Goal: Information Seeking & Learning: Learn about a topic

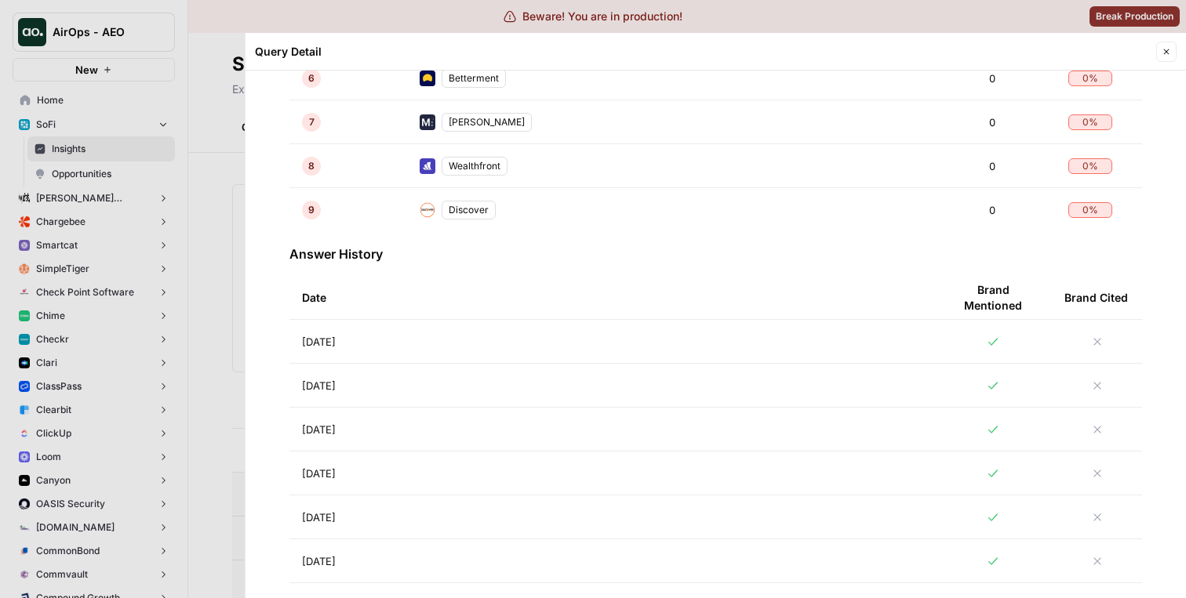
scroll to position [731, 0]
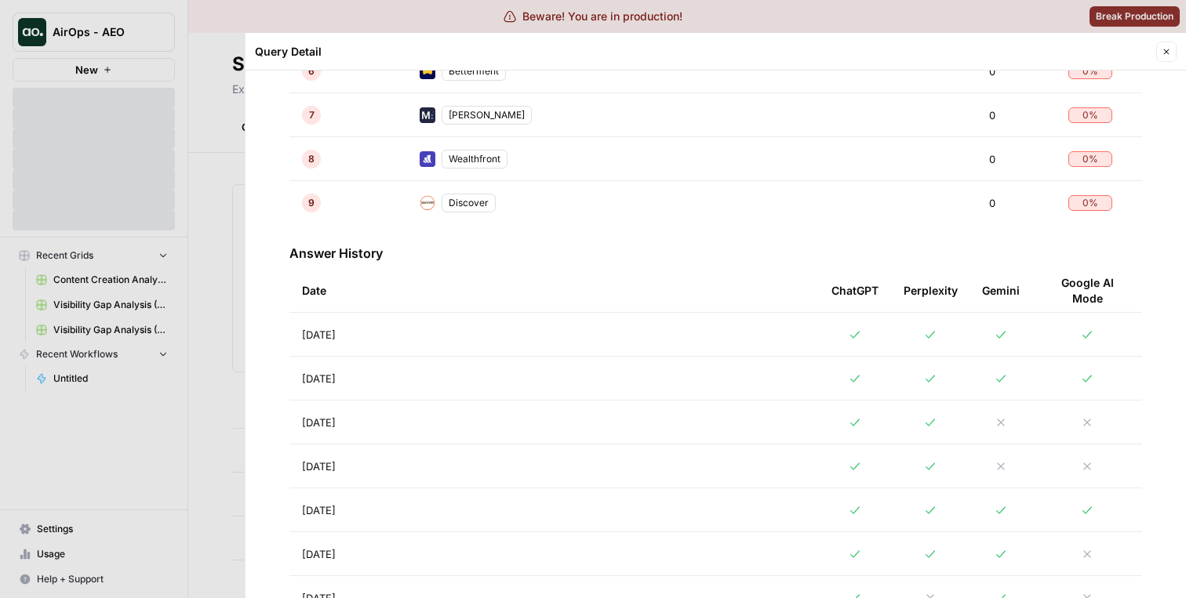
scroll to position [848, 0]
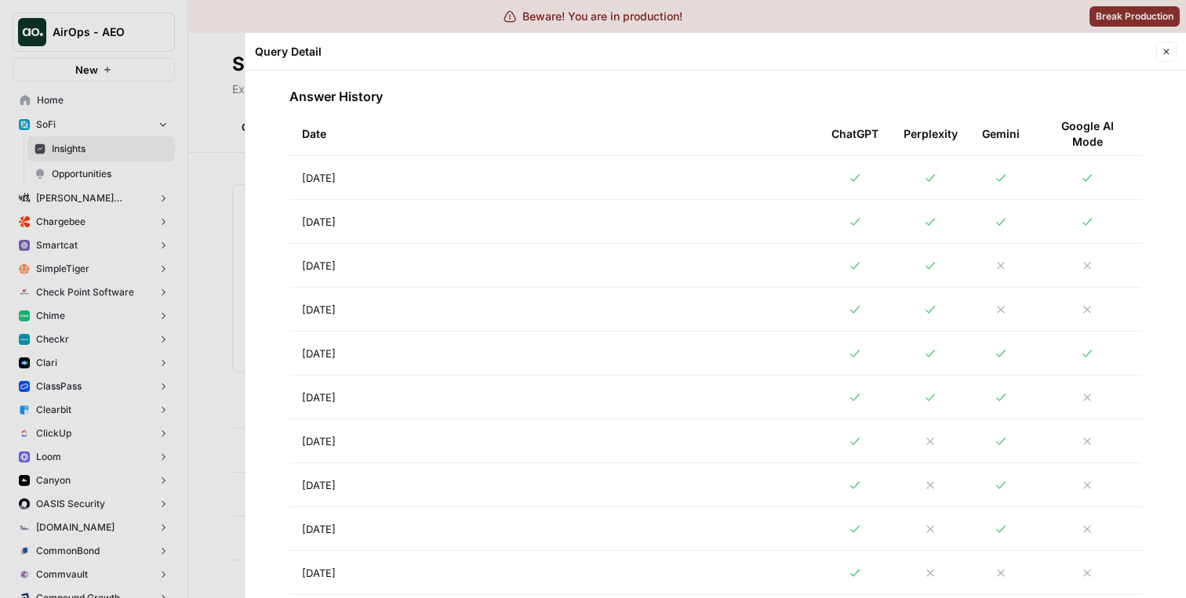
click at [577, 184] on td "[DATE]" at bounding box center [553, 177] width 529 height 43
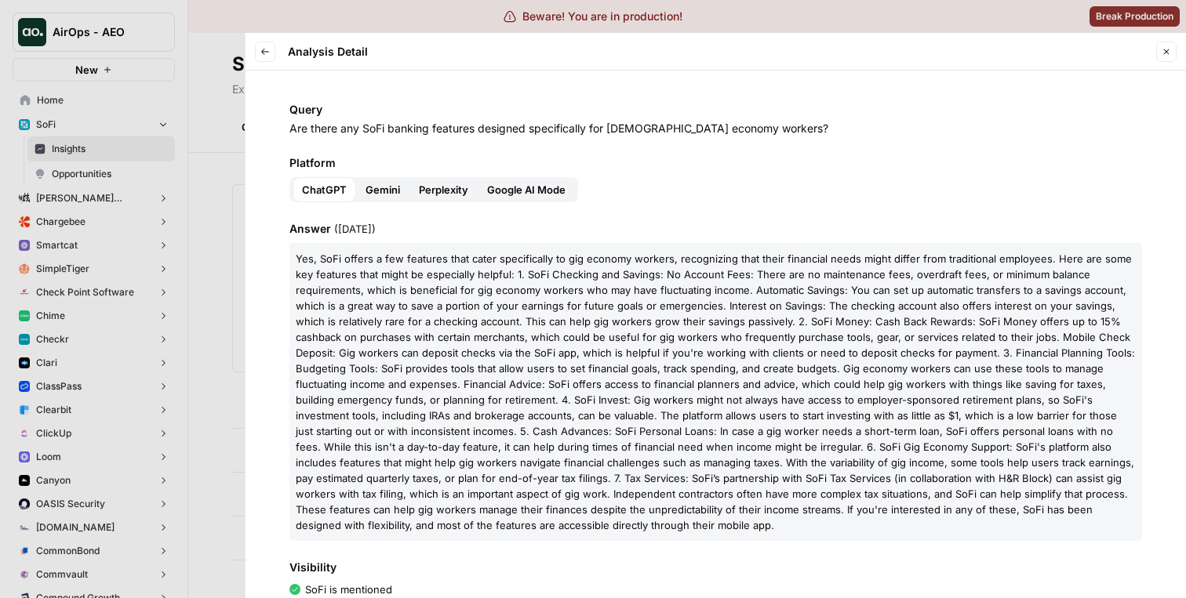
click at [383, 187] on span "Gemini" at bounding box center [382, 190] width 35 height 16
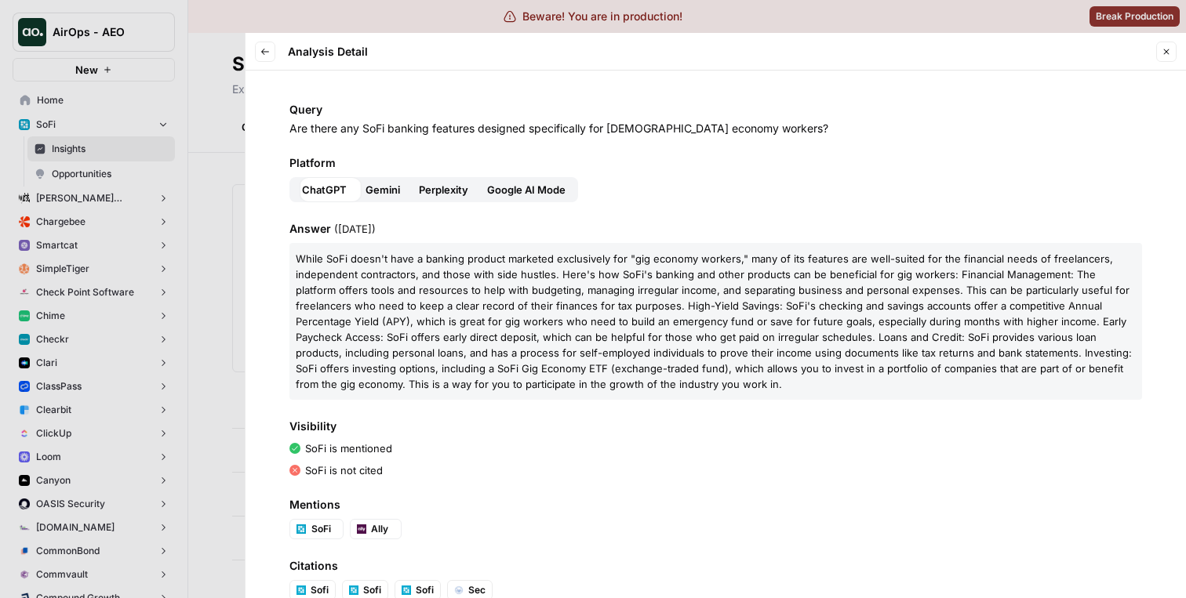
click at [448, 187] on span "Perplexity" at bounding box center [443, 190] width 49 height 16
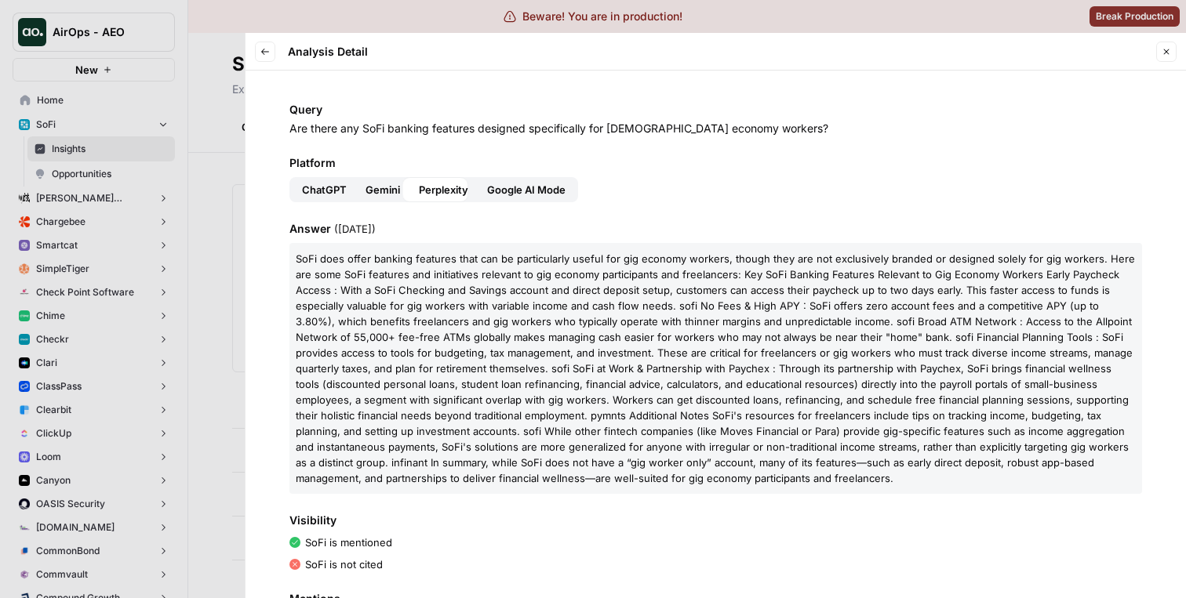
click at [519, 187] on span "Google AI Mode" at bounding box center [526, 190] width 78 height 16
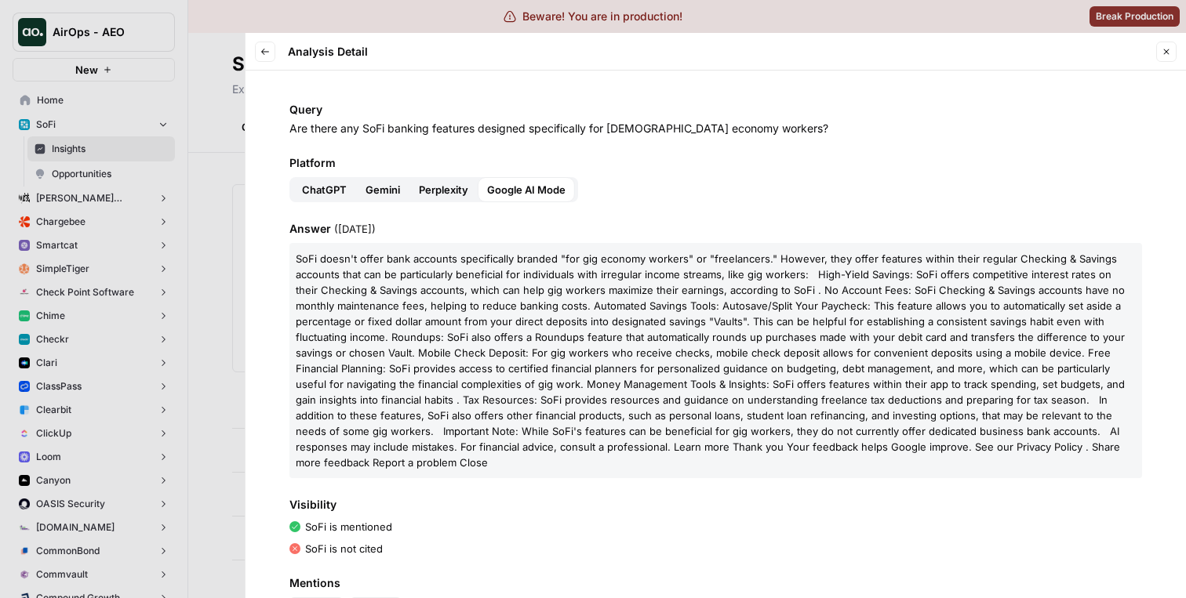
click at [372, 192] on span "Gemini" at bounding box center [382, 190] width 35 height 16
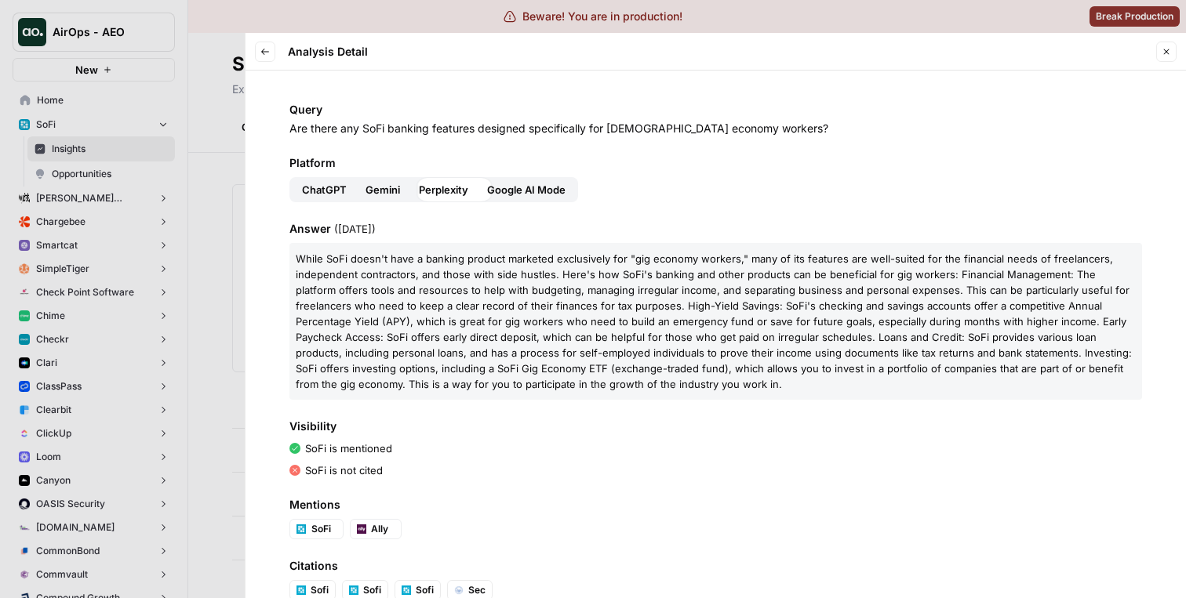
click at [328, 192] on span "ChatGPT" at bounding box center [324, 190] width 45 height 16
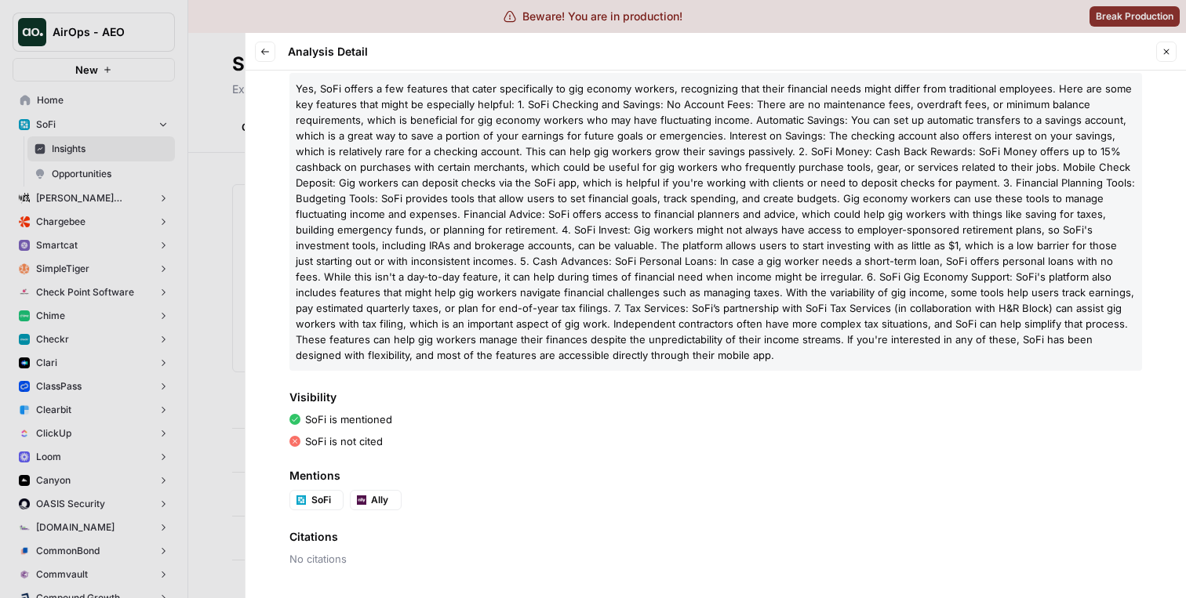
scroll to position [151, 0]
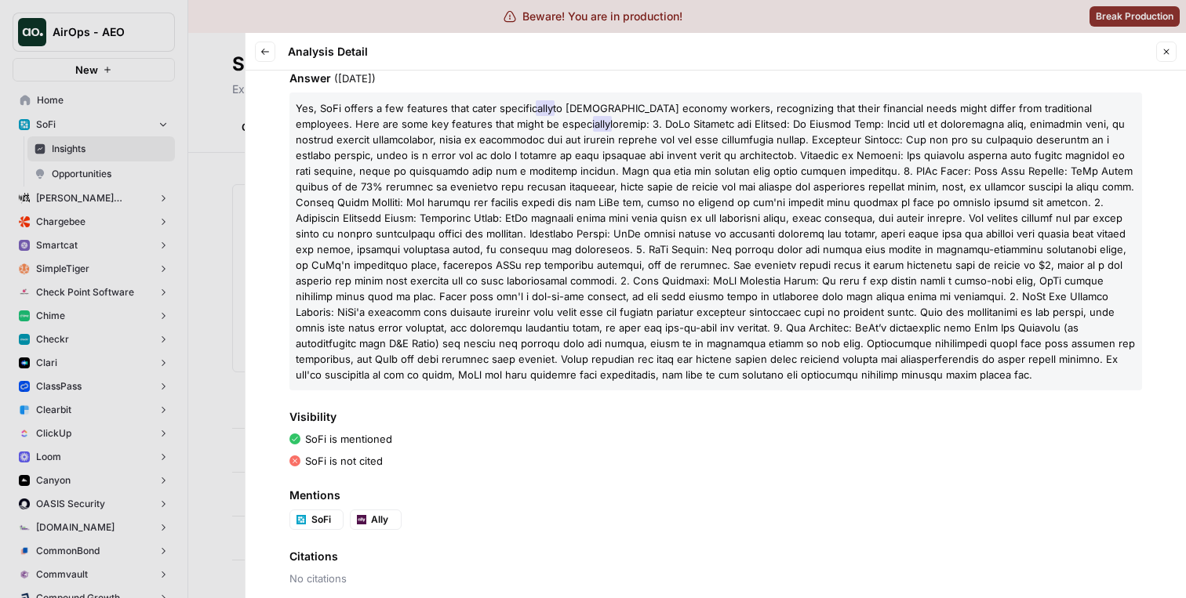
click at [372, 522] on span "Ally" at bounding box center [383, 520] width 24 height 14
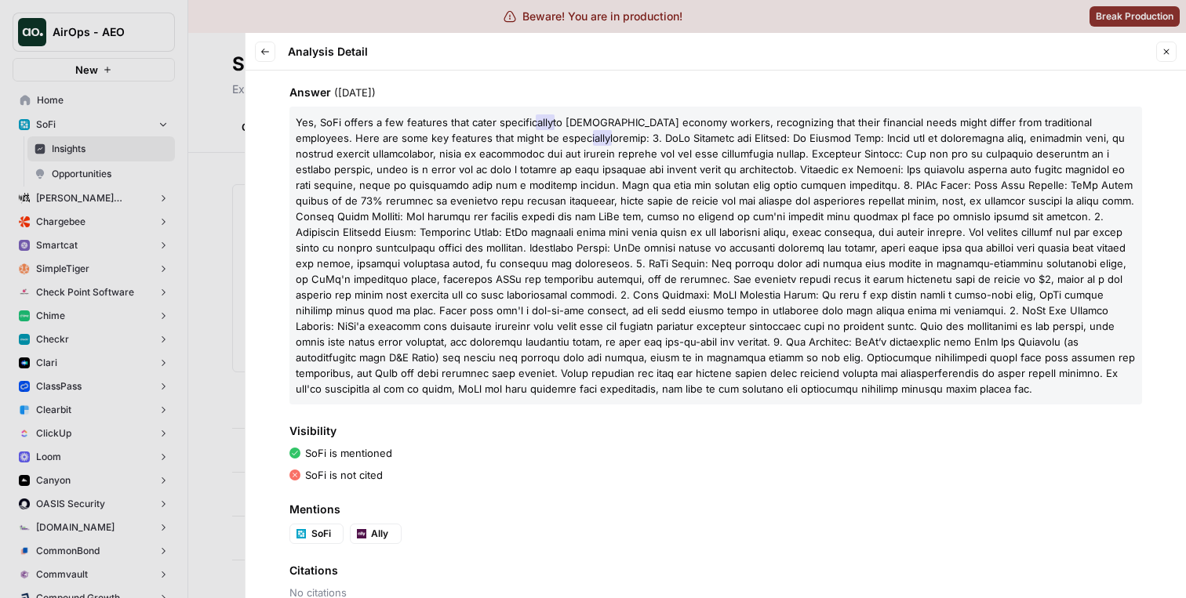
scroll to position [170, 0]
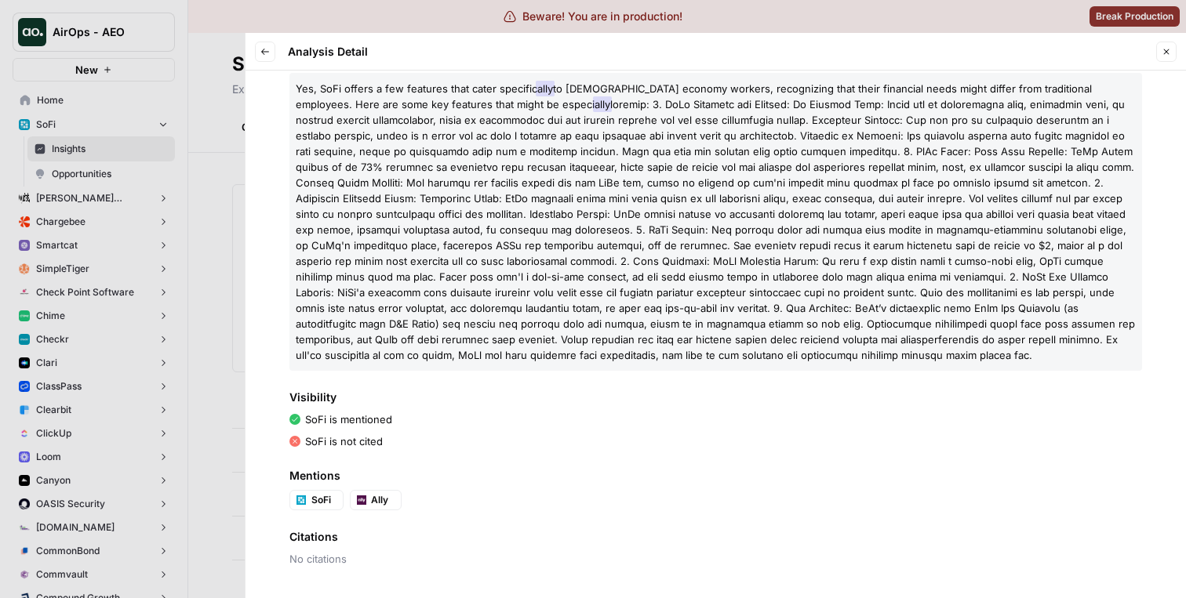
click at [345, 496] on ul "SoFi Ally" at bounding box center [590, 500] width 602 height 20
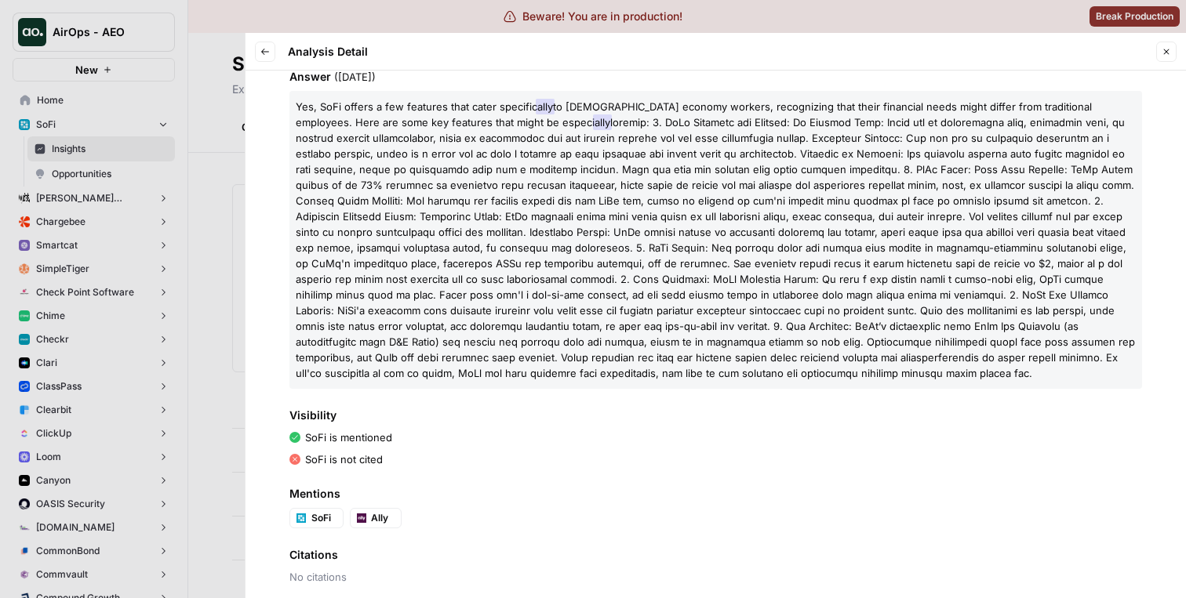
scroll to position [145, 0]
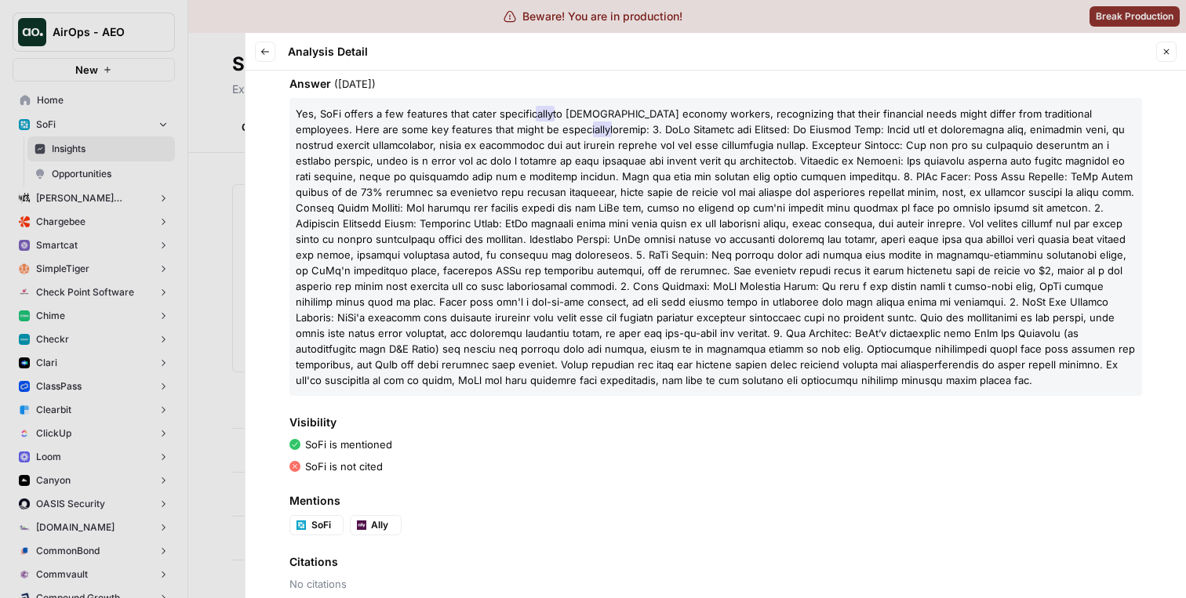
click at [369, 525] on label "Ally" at bounding box center [376, 525] width 52 height 20
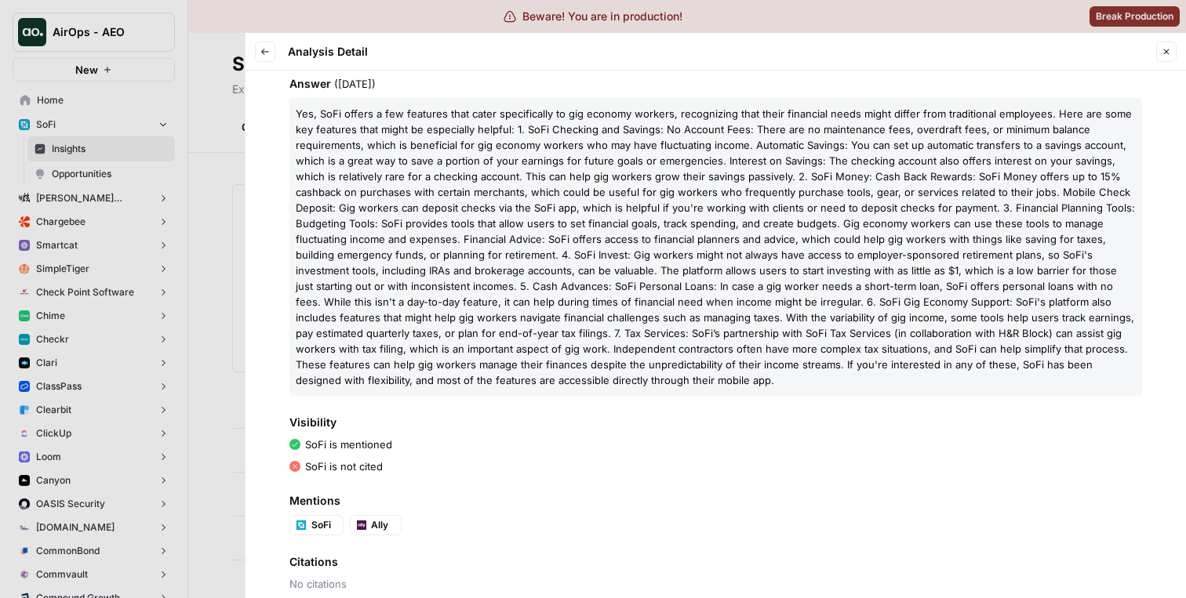
click at [238, 411] on div at bounding box center [593, 299] width 1186 height 598
